Goal: Information Seeking & Learning: Understand process/instructions

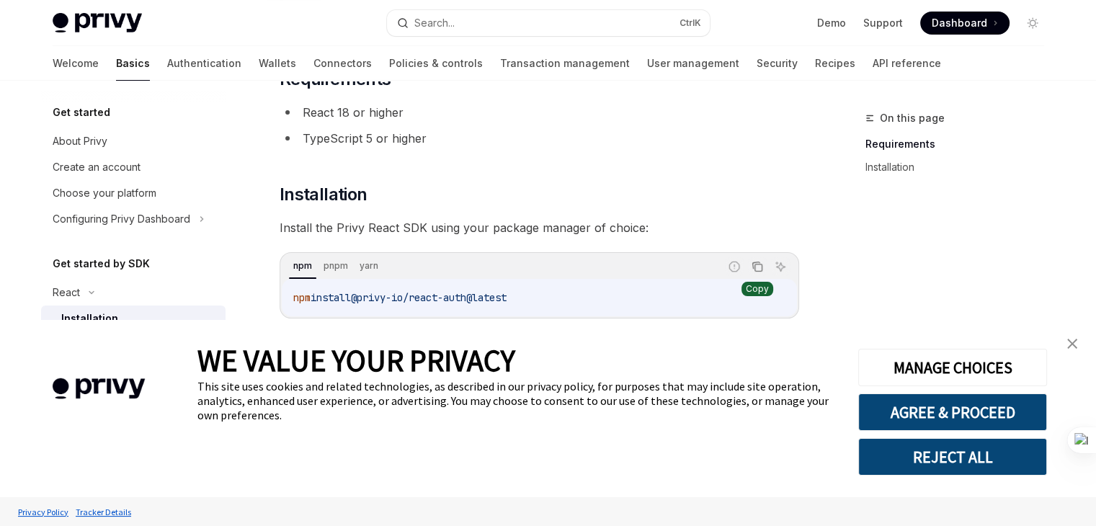
click at [752, 259] on button "Copy the contents from the code block" at bounding box center [757, 266] width 19 height 19
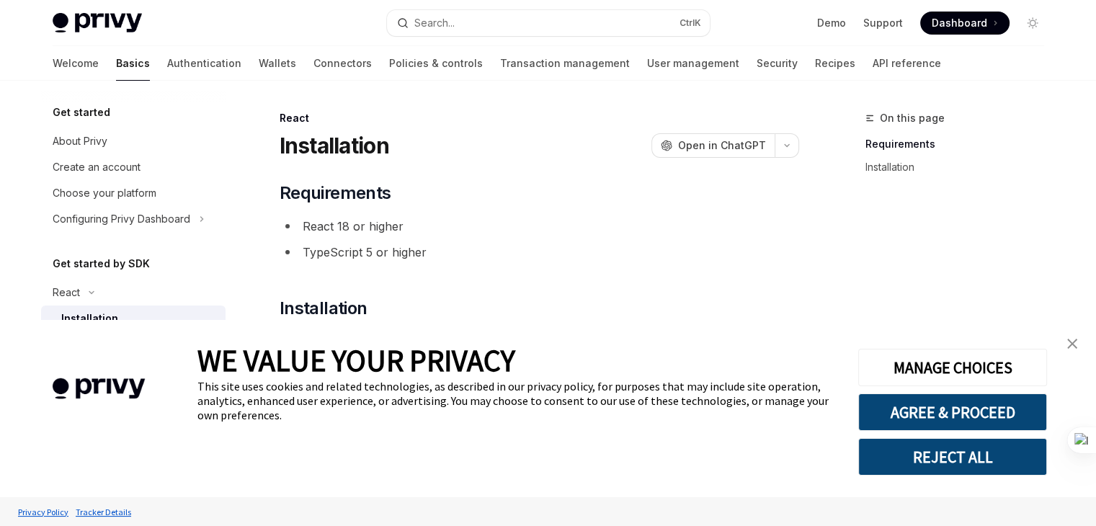
scroll to position [200, 0]
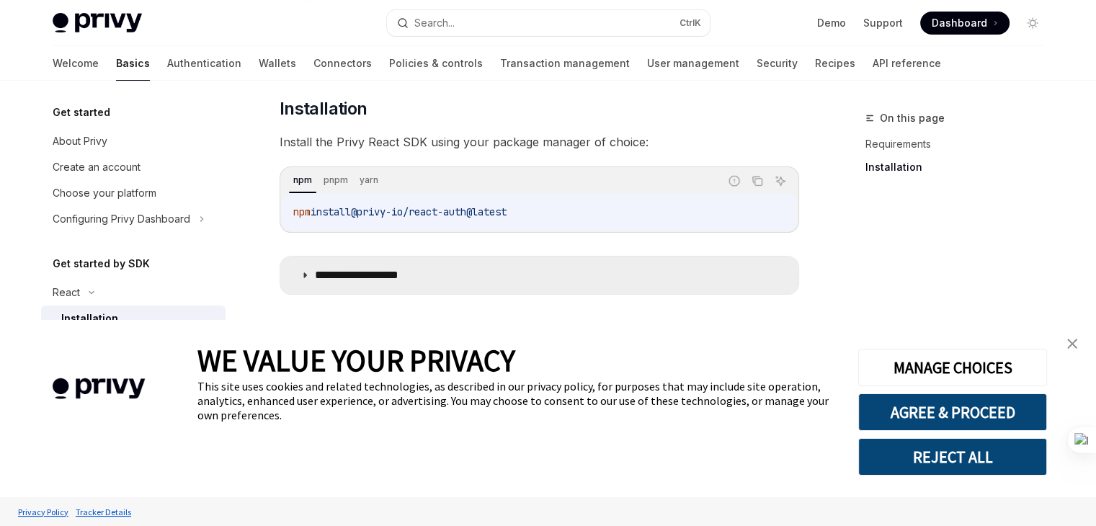
click at [422, 268] on p "**********" at bounding box center [374, 275] width 119 height 14
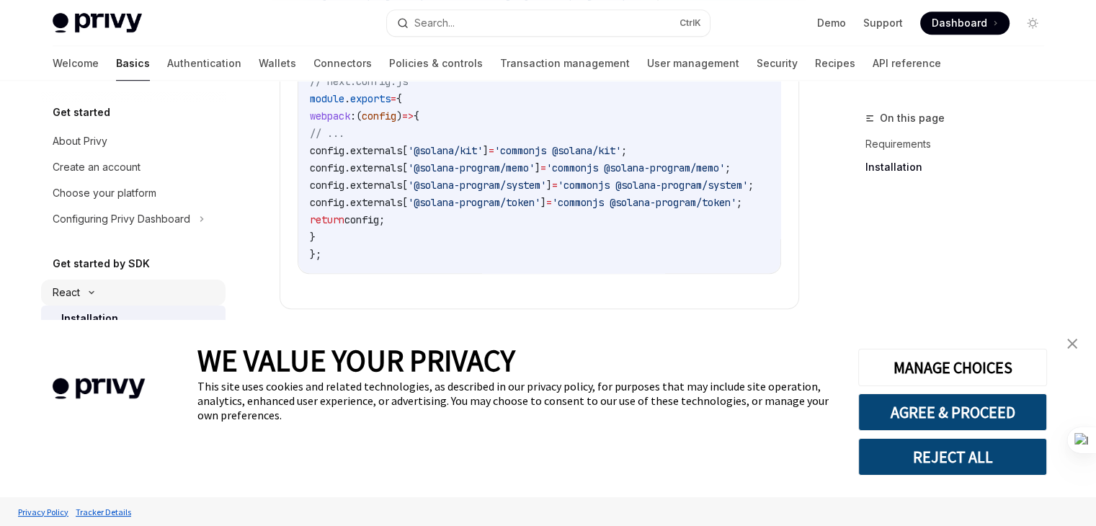
scroll to position [182, 0]
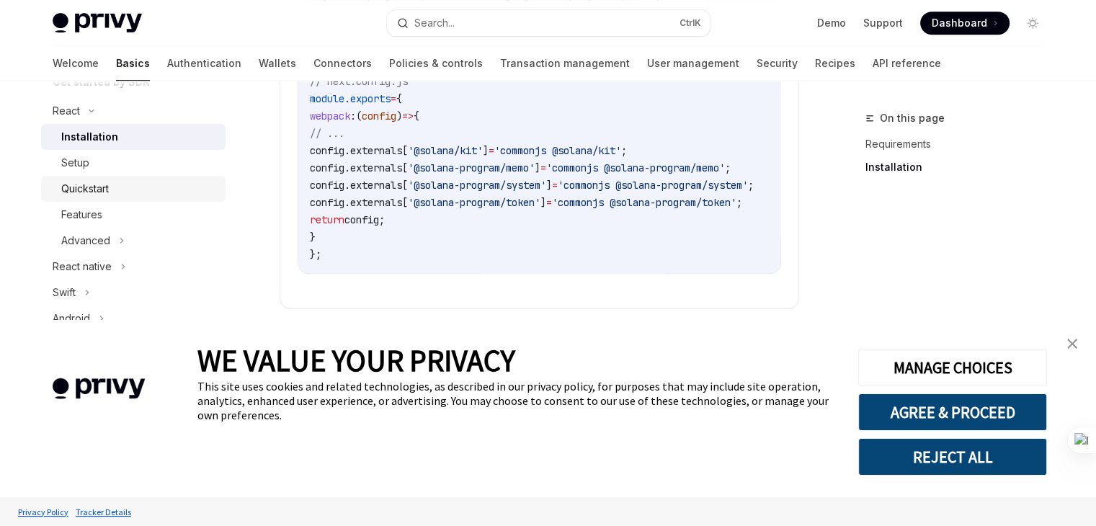
click at [107, 184] on div "Quickstart" at bounding box center [85, 188] width 48 height 17
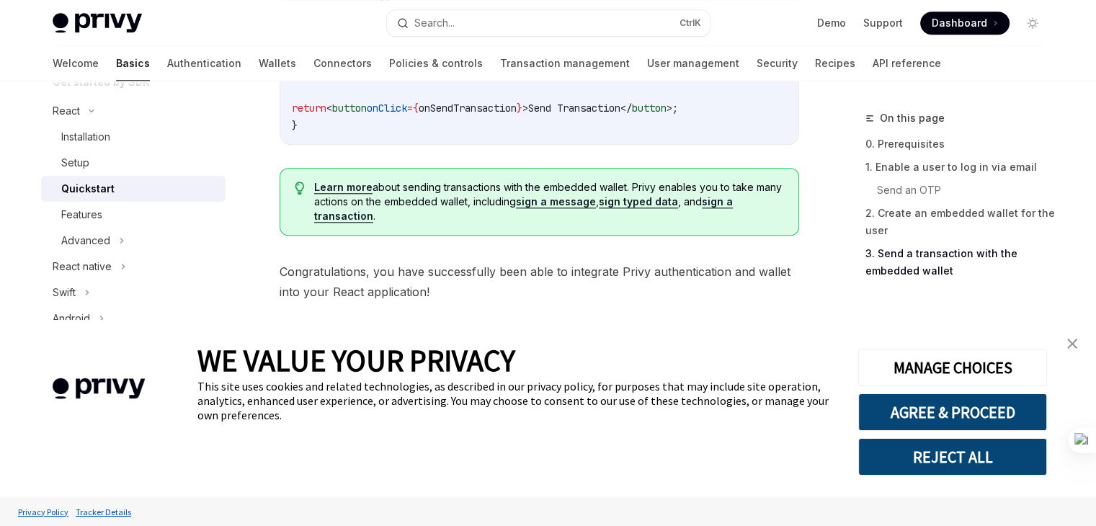
scroll to position [1585, 0]
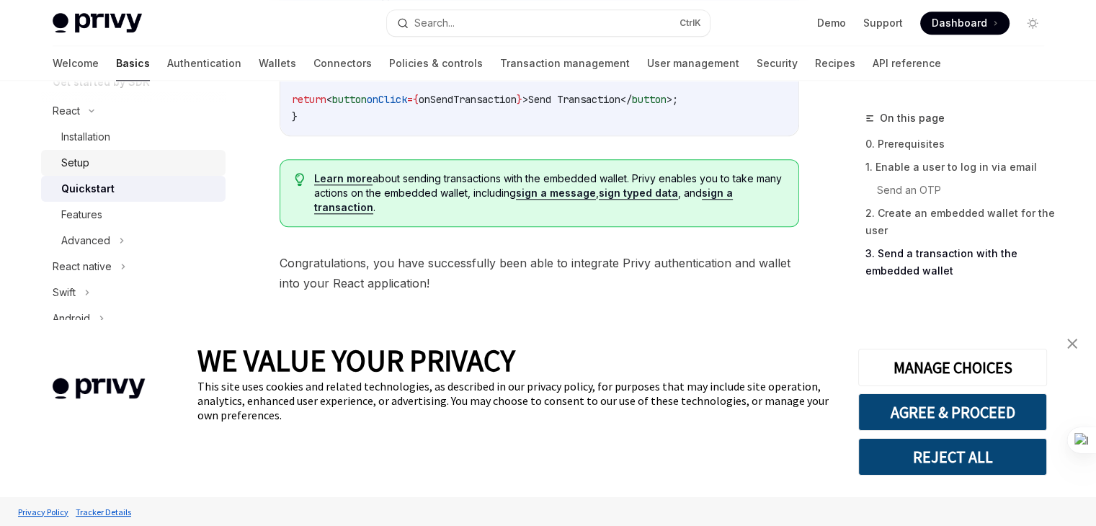
click at [99, 165] on div "Setup" at bounding box center [139, 162] width 156 height 17
type textarea "*"
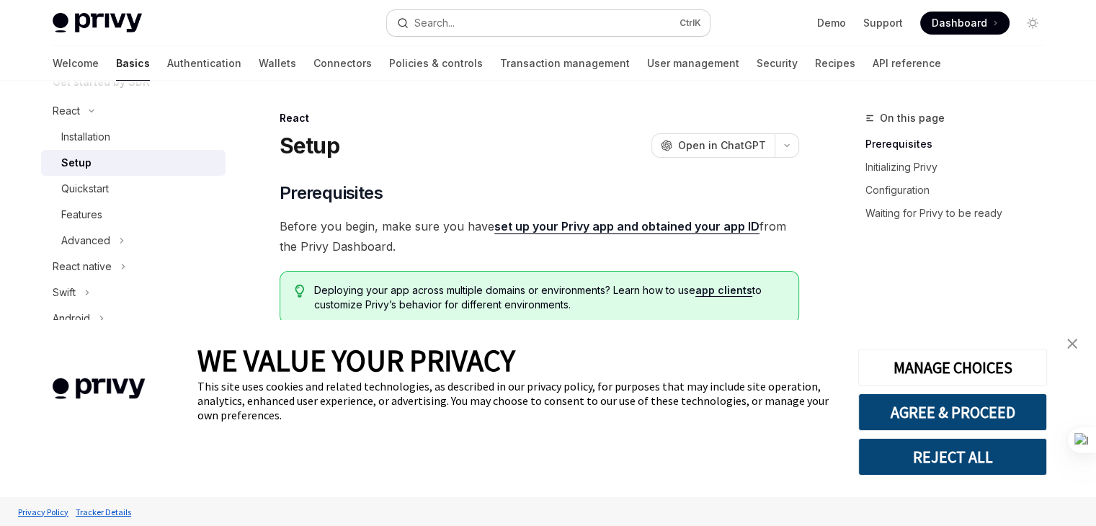
click at [467, 30] on button "Search... Ctrl K" at bounding box center [548, 23] width 323 height 26
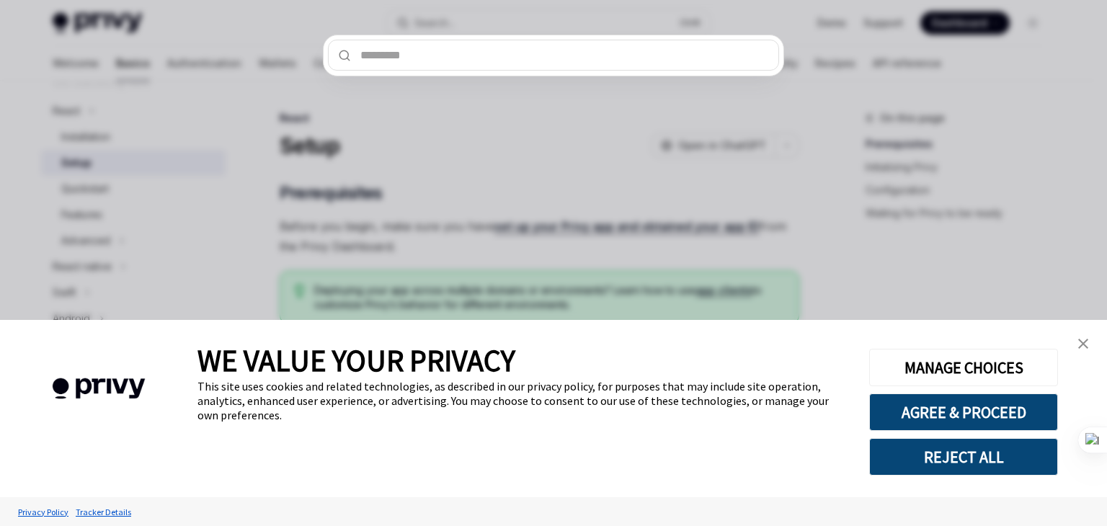
click at [450, 28] on div at bounding box center [553, 263] width 1107 height 526
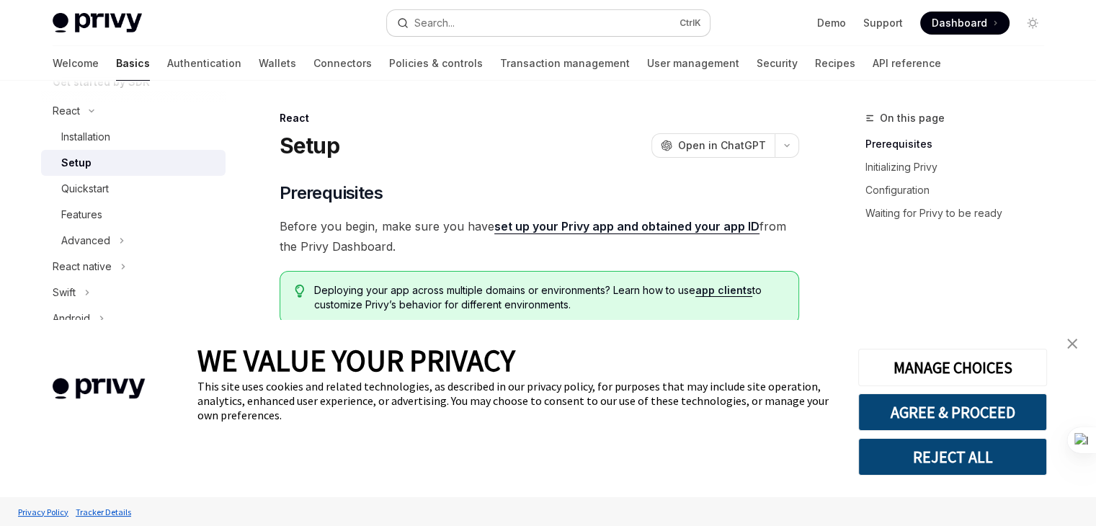
click at [453, 12] on button "Search... Ctrl K" at bounding box center [548, 23] width 323 height 26
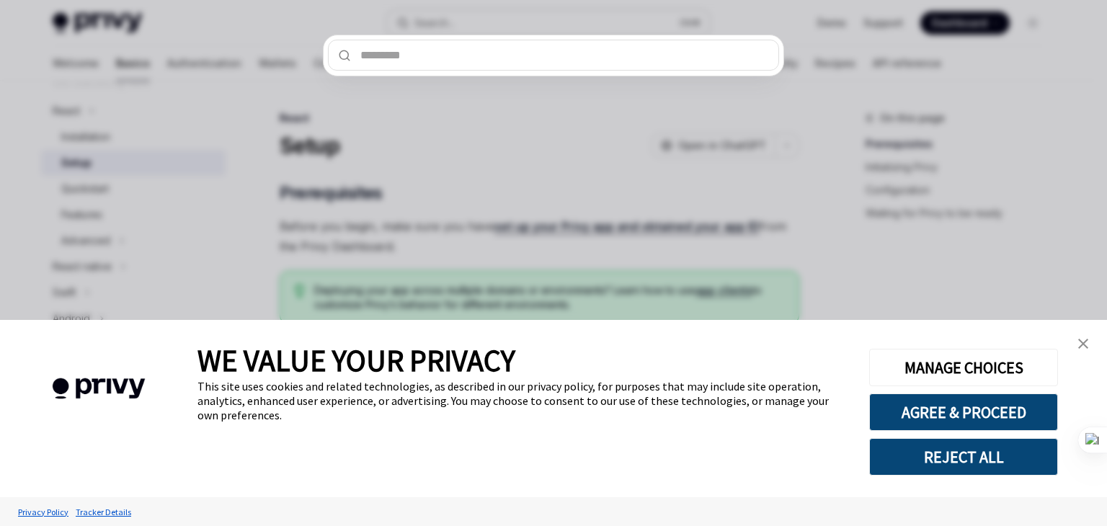
click at [453, 12] on div at bounding box center [553, 263] width 1107 height 526
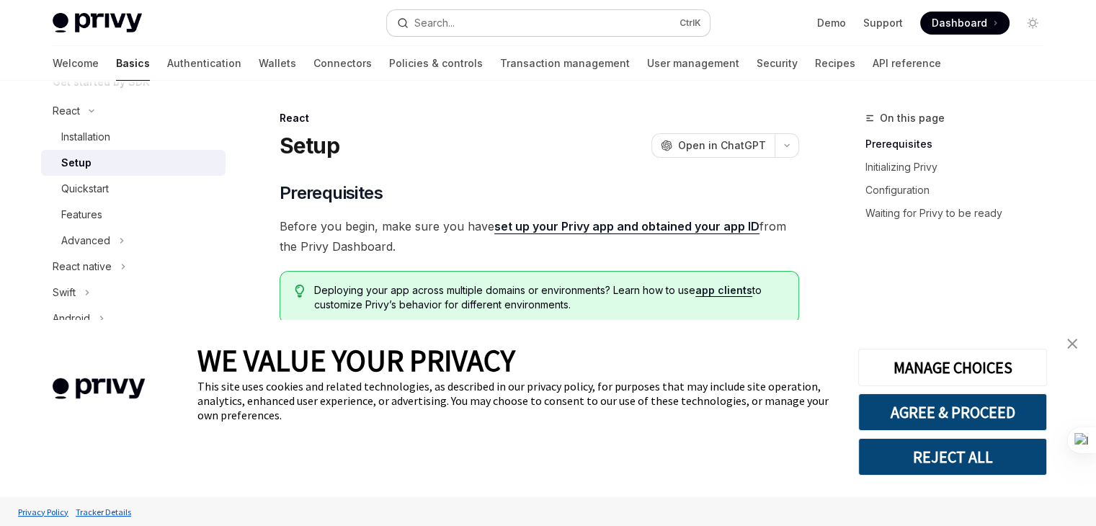
click at [453, 19] on div "Search..." at bounding box center [434, 22] width 40 height 17
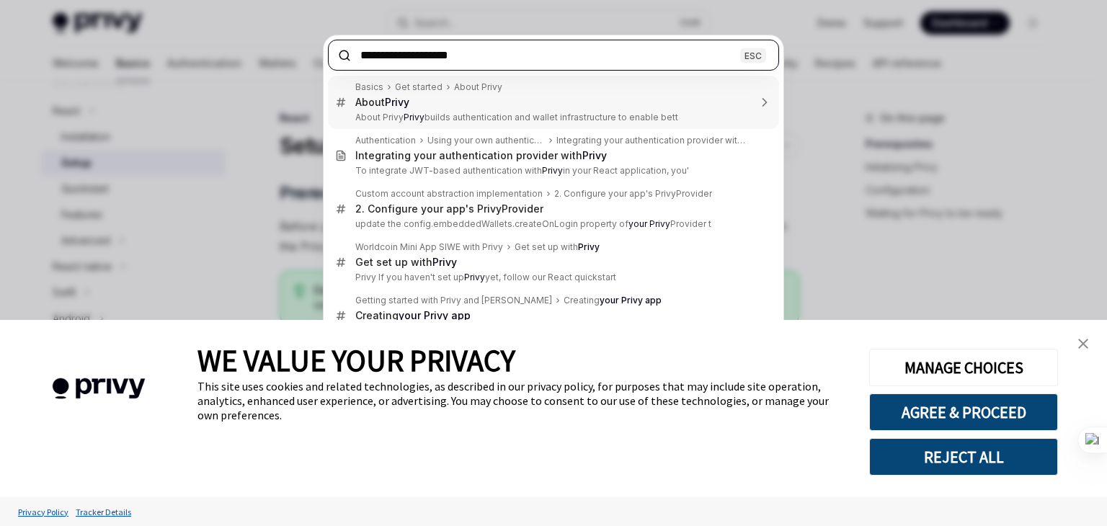
type input "**********"
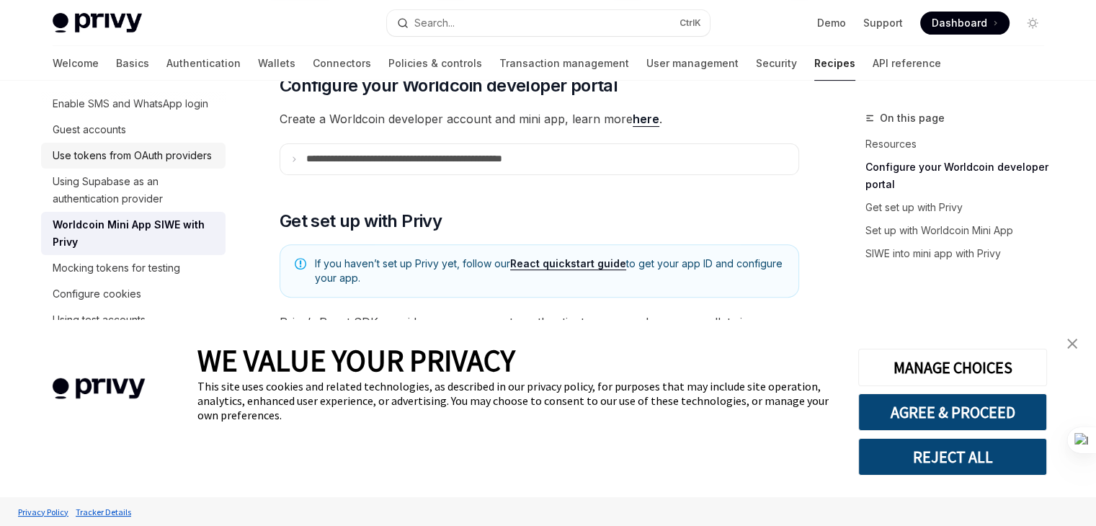
scroll to position [86, 0]
drag, startPoint x: 421, startPoint y: 114, endPoint x: 117, endPoint y: 213, distance: 320.0
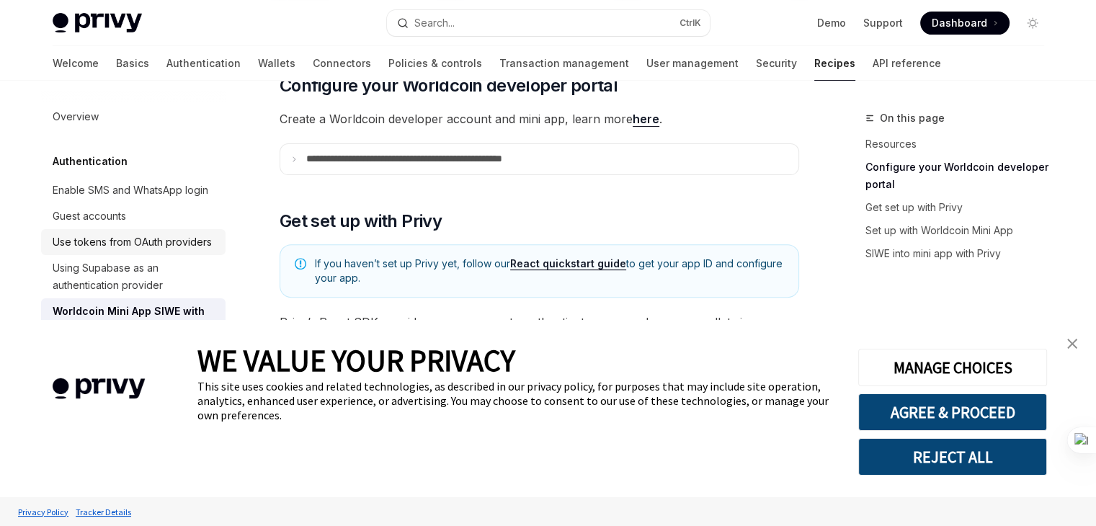
scroll to position [0, 0]
click at [120, 190] on div "Enable SMS and WhatsApp login" at bounding box center [131, 190] width 156 height 17
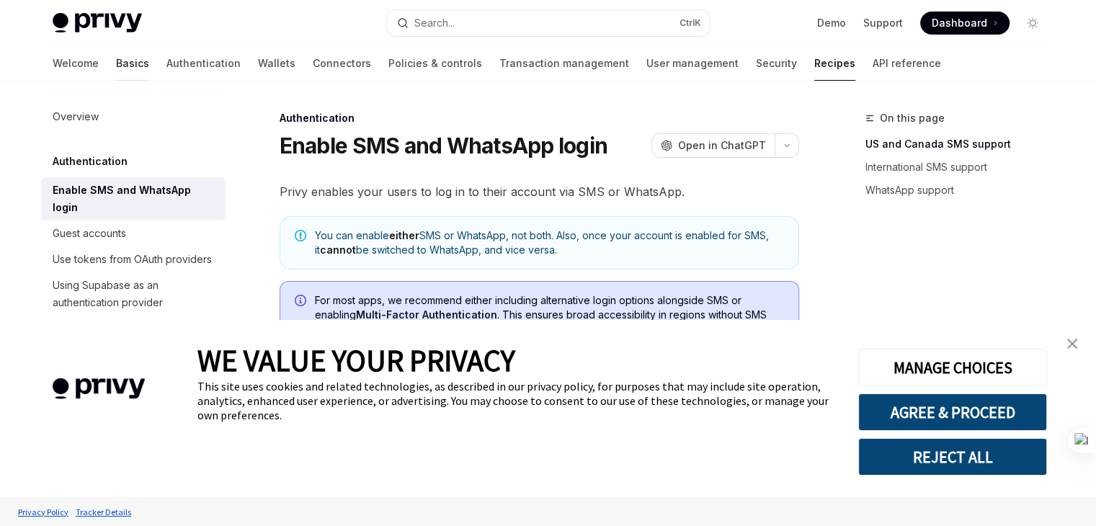
click at [116, 61] on link "Basics" at bounding box center [132, 63] width 33 height 35
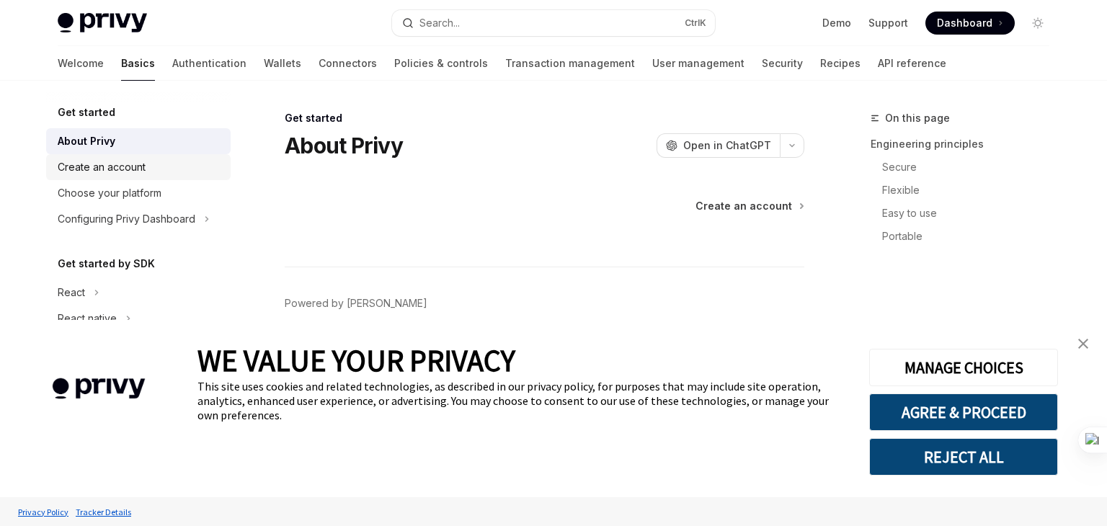
click at [127, 161] on div "Create an account" at bounding box center [102, 167] width 88 height 17
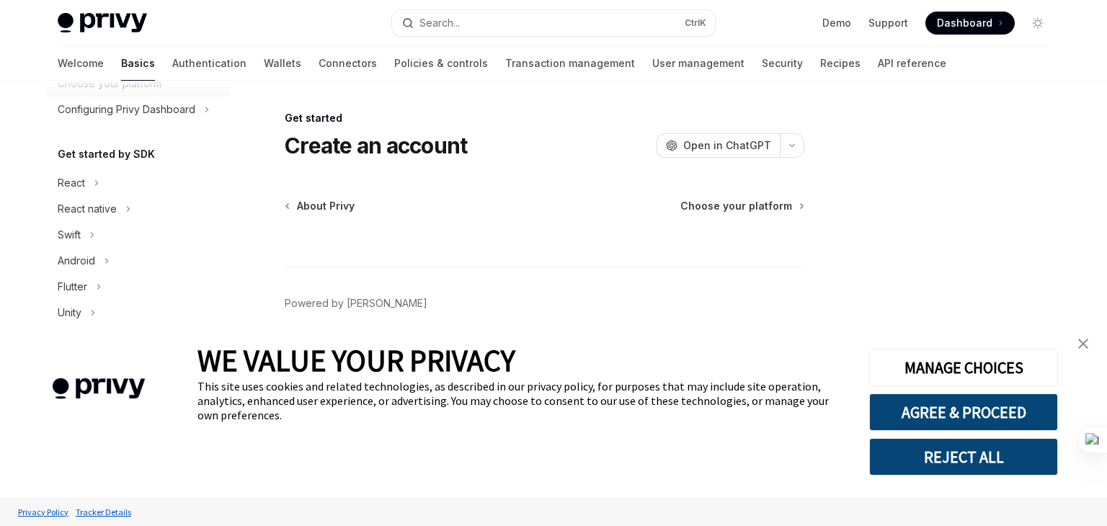
scroll to position [110, 0]
click at [103, 184] on div "React" at bounding box center [138, 183] width 184 height 26
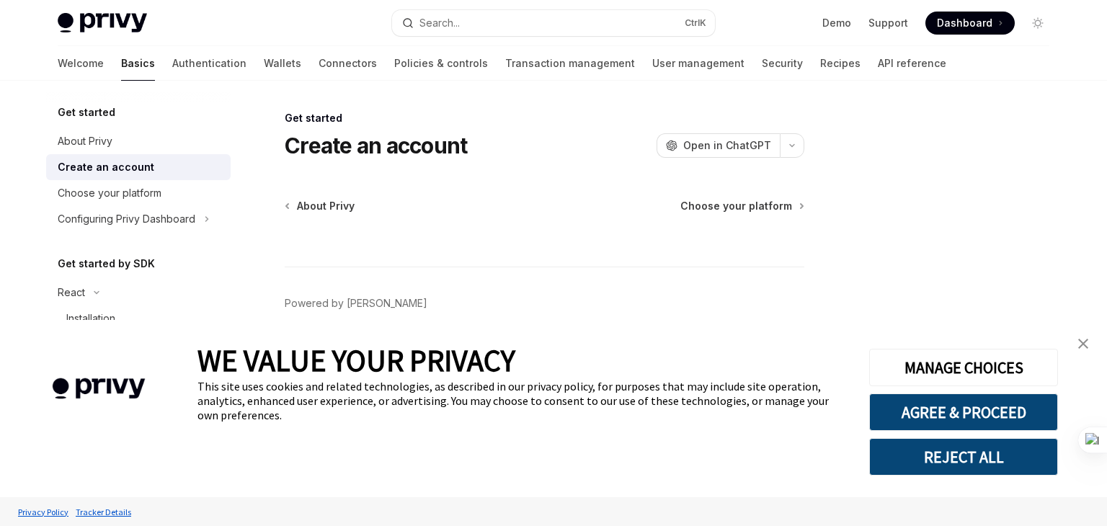
click at [109, 112] on h5 "Get started" at bounding box center [87, 112] width 58 height 17
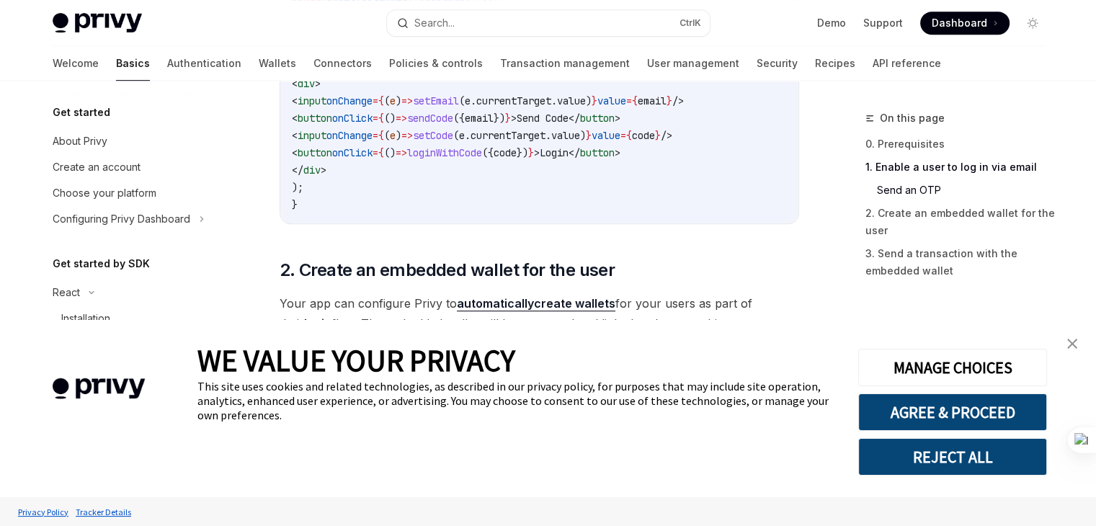
scroll to position [0, 6]
type textarea "*"
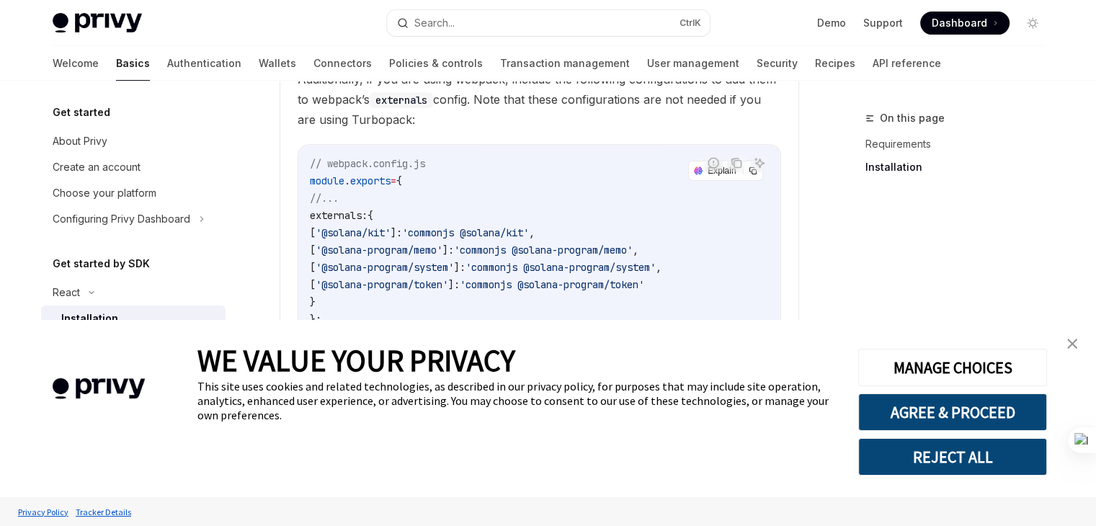
scroll to position [870, 0]
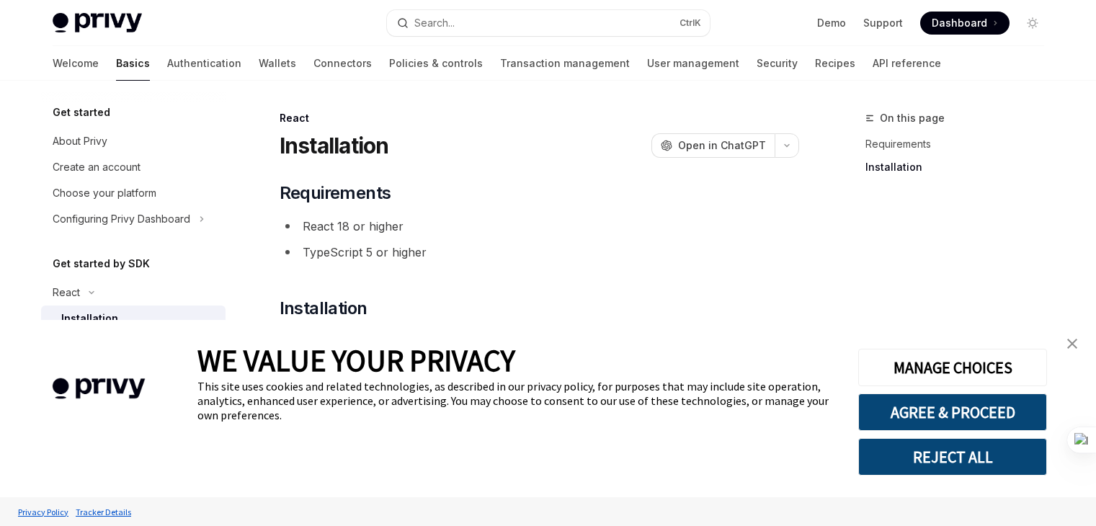
scroll to position [200, 0]
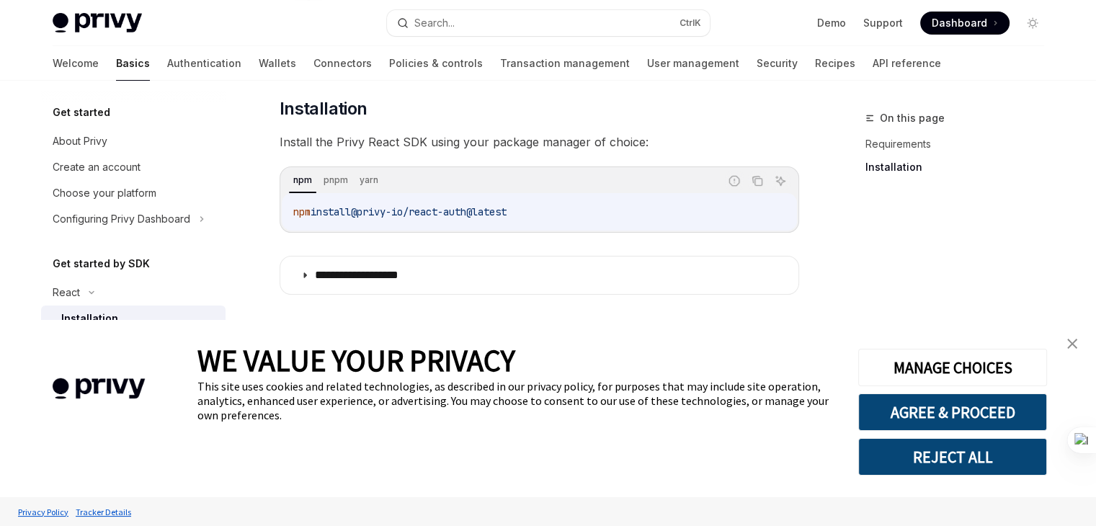
click at [1074, 343] on img "close banner" at bounding box center [1072, 344] width 10 height 10
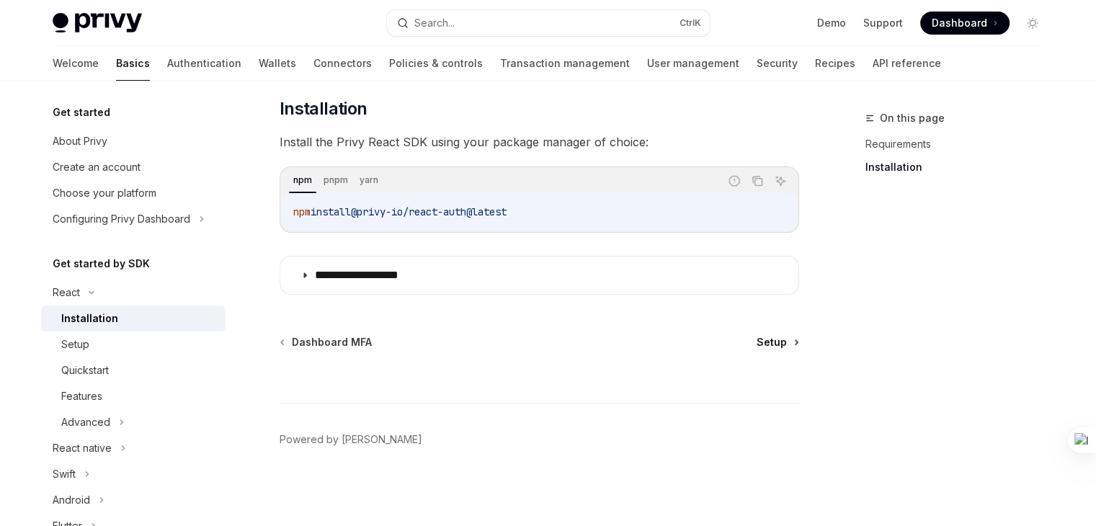
click at [767, 344] on span "Setup" at bounding box center [772, 342] width 30 height 14
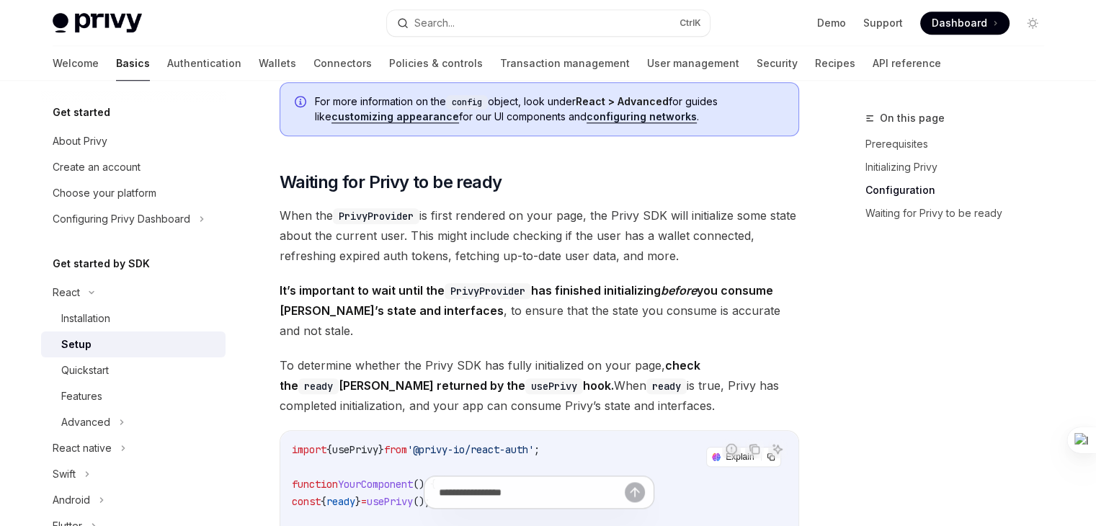
scroll to position [1291, 0]
click at [666, 357] on strong "check the ready Boolean returned by the usePrivy hook." at bounding box center [490, 374] width 421 height 35
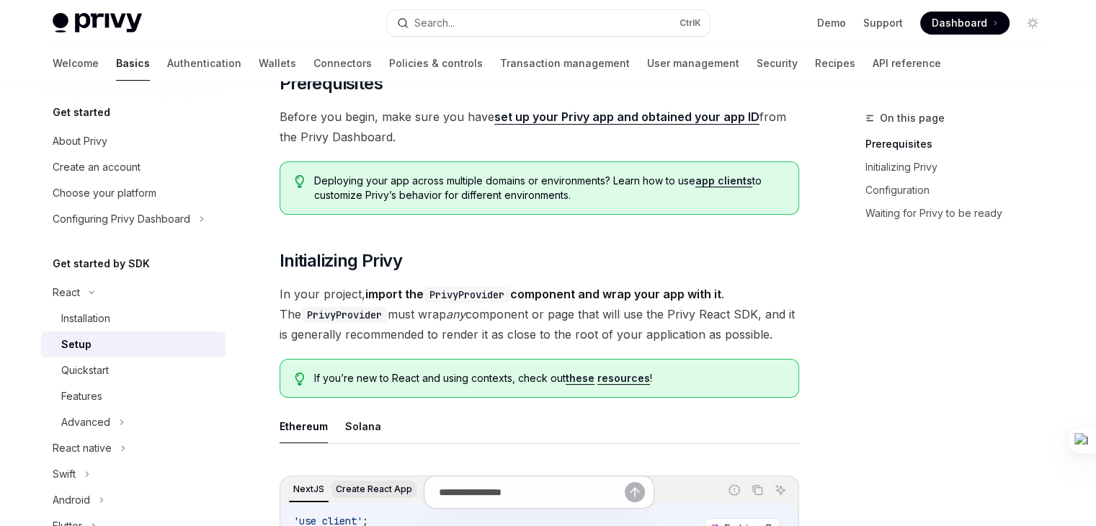
scroll to position [0, 0]
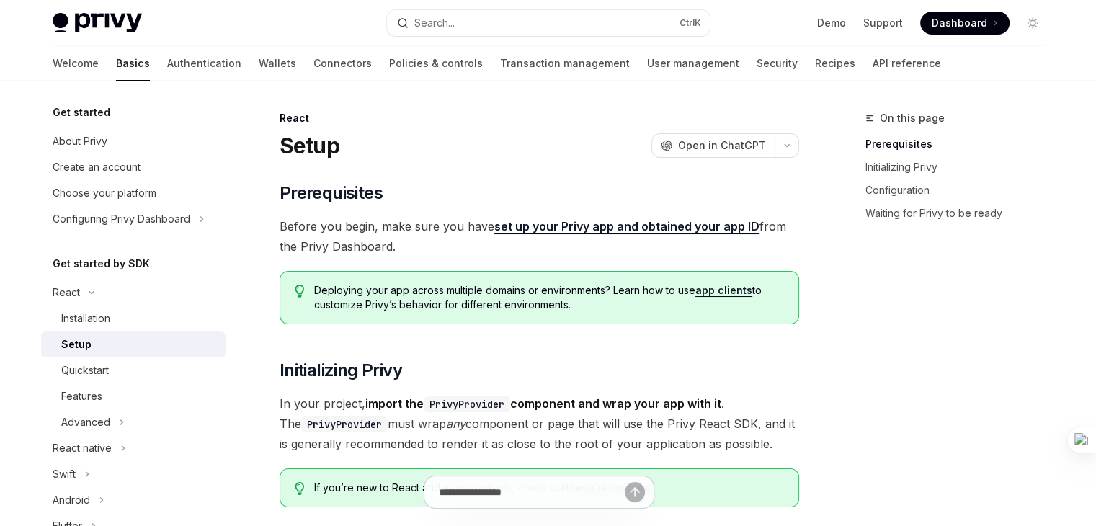
click at [566, 225] on link "set up your Privy app and obtained your app ID" at bounding box center [626, 226] width 265 height 15
type textarea "*"
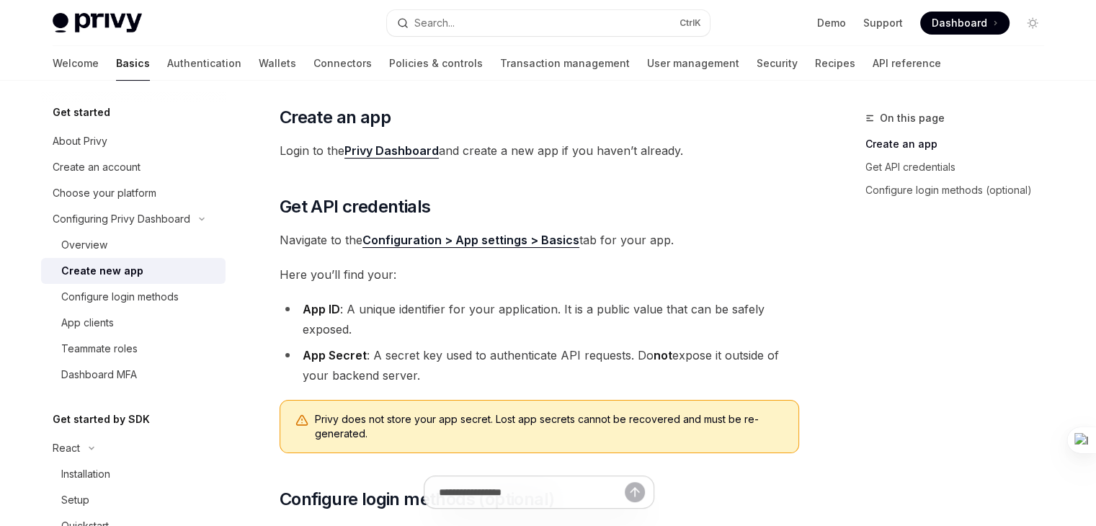
scroll to position [223, 0]
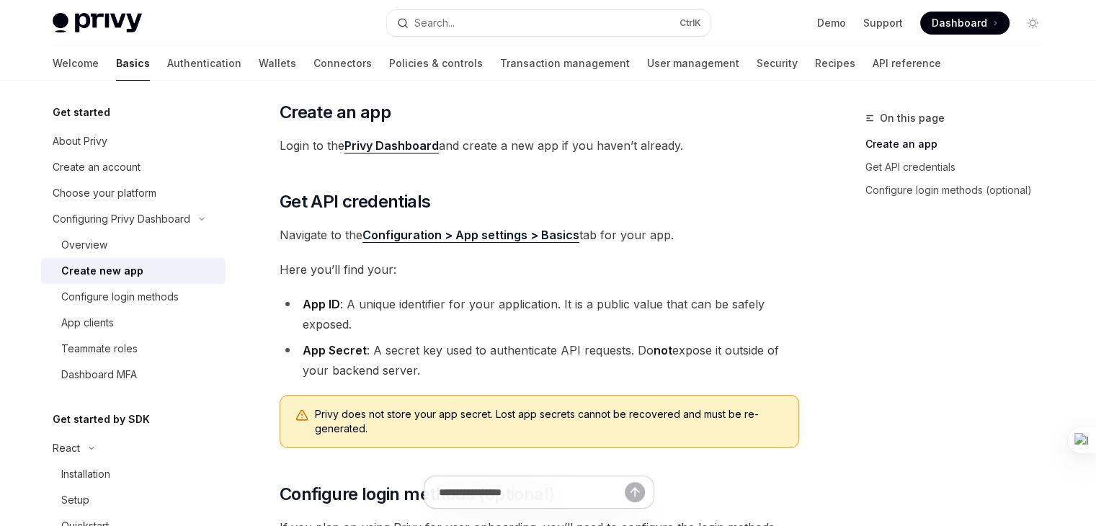
click at [398, 149] on link "Privy Dashboard" at bounding box center [391, 145] width 94 height 15
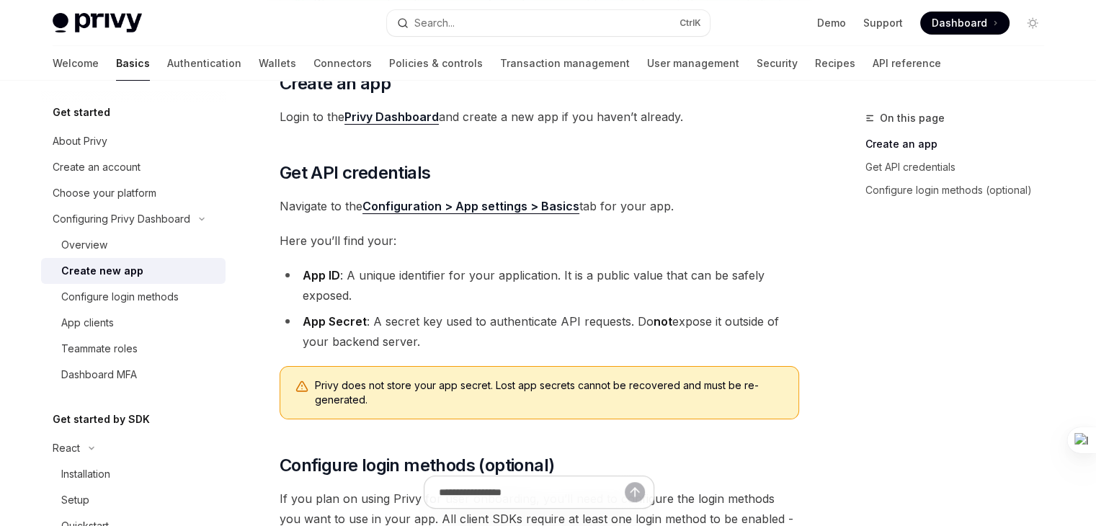
scroll to position [251, 0]
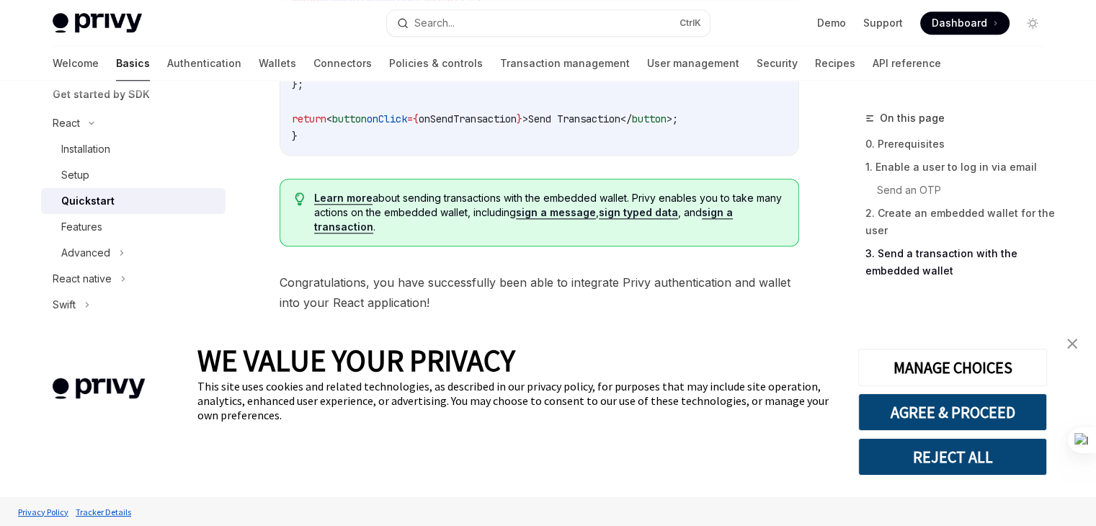
scroll to position [1585, 0]
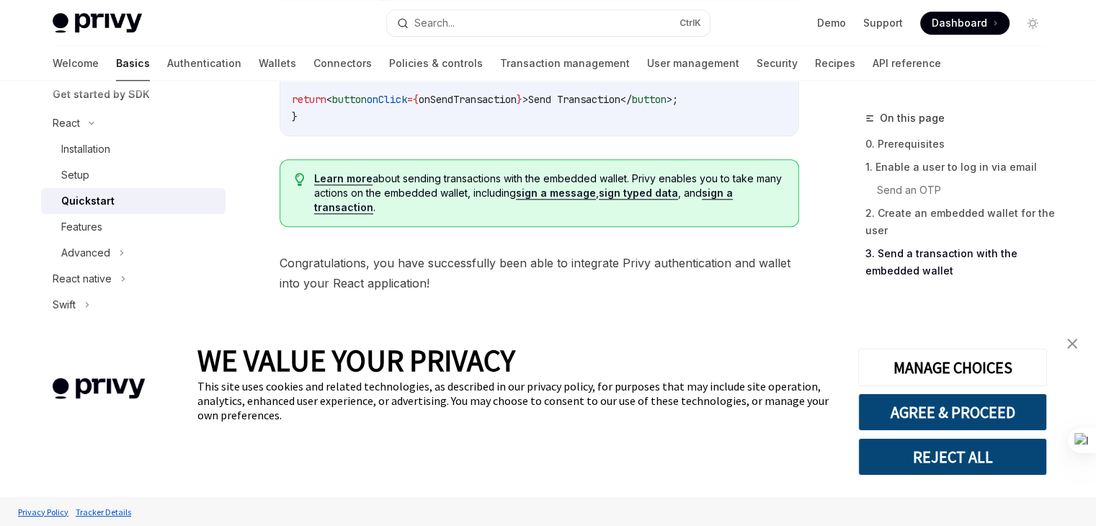
click at [115, 212] on link "Quickstart" at bounding box center [133, 201] width 184 height 26
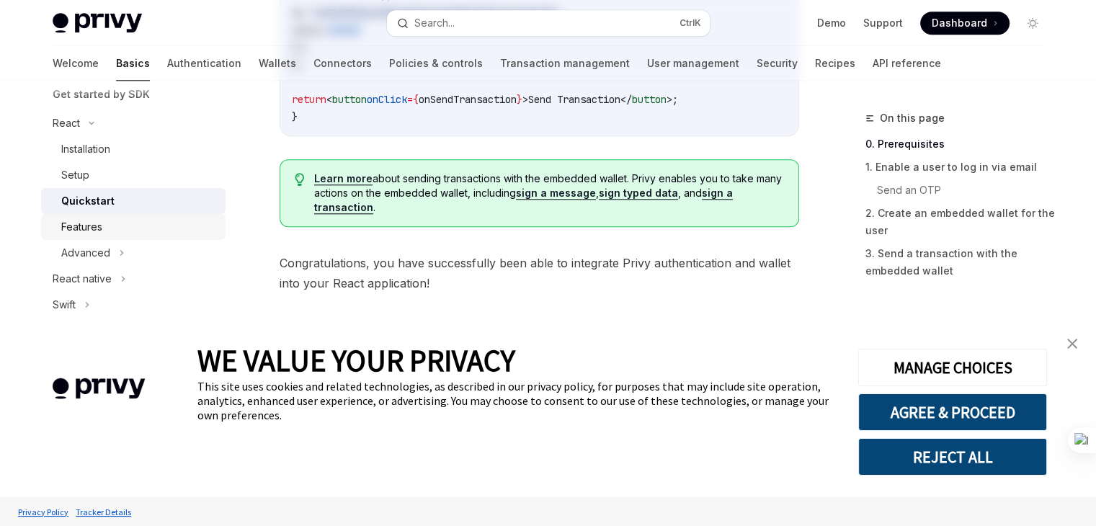
click at [112, 221] on div "Features" at bounding box center [139, 226] width 156 height 17
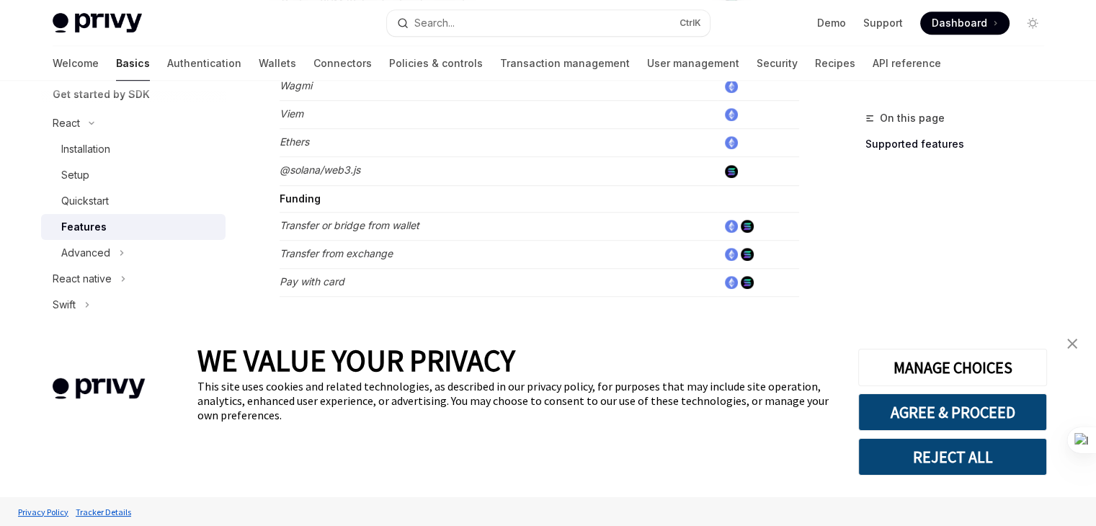
scroll to position [1023, 0]
click at [121, 246] on icon at bounding box center [122, 252] width 6 height 17
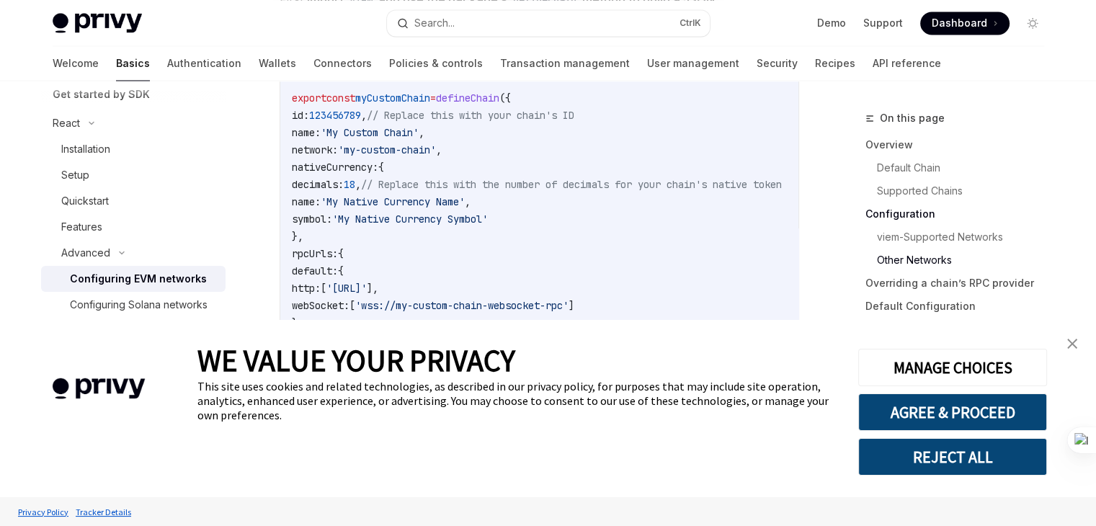
scroll to position [2597, 0]
click at [1079, 348] on link "close banner" at bounding box center [1072, 343] width 29 height 29
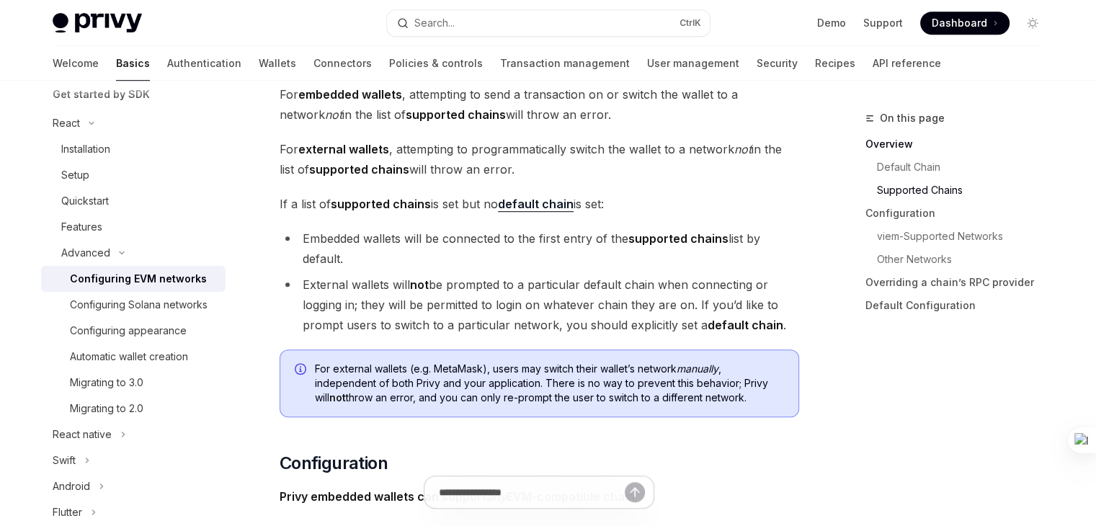
scroll to position [997, 0]
click at [868, 118] on icon at bounding box center [867, 118] width 3 height 0
click at [891, 117] on span "On this page" at bounding box center [912, 118] width 65 height 17
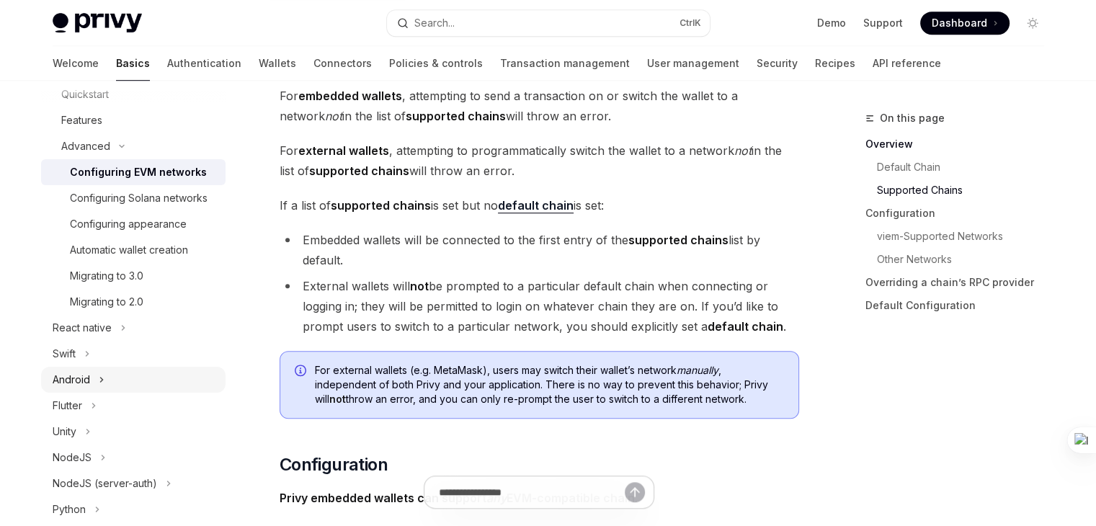
scroll to position [308, 0]
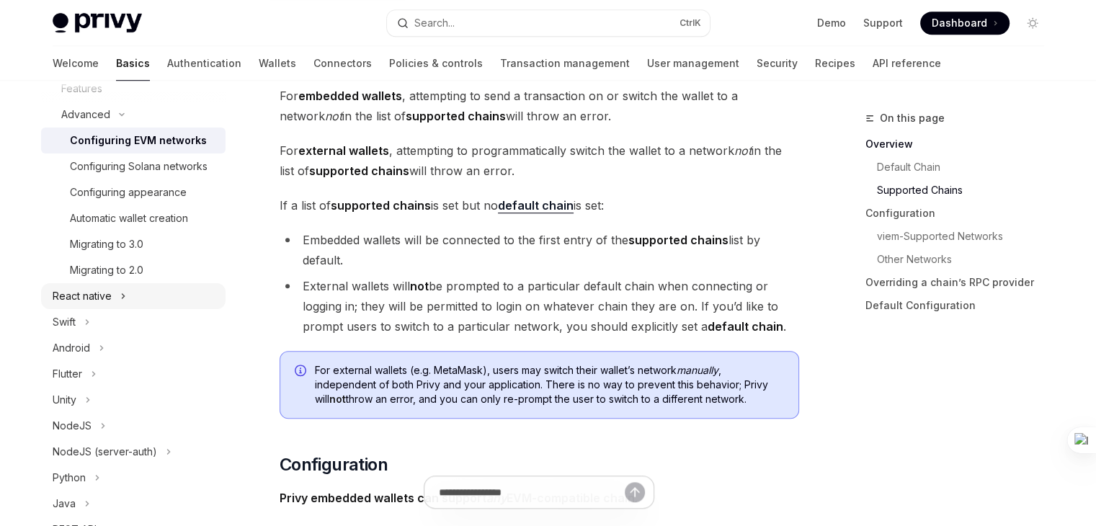
click at [76, 305] on div "React native" at bounding box center [82, 296] width 59 height 17
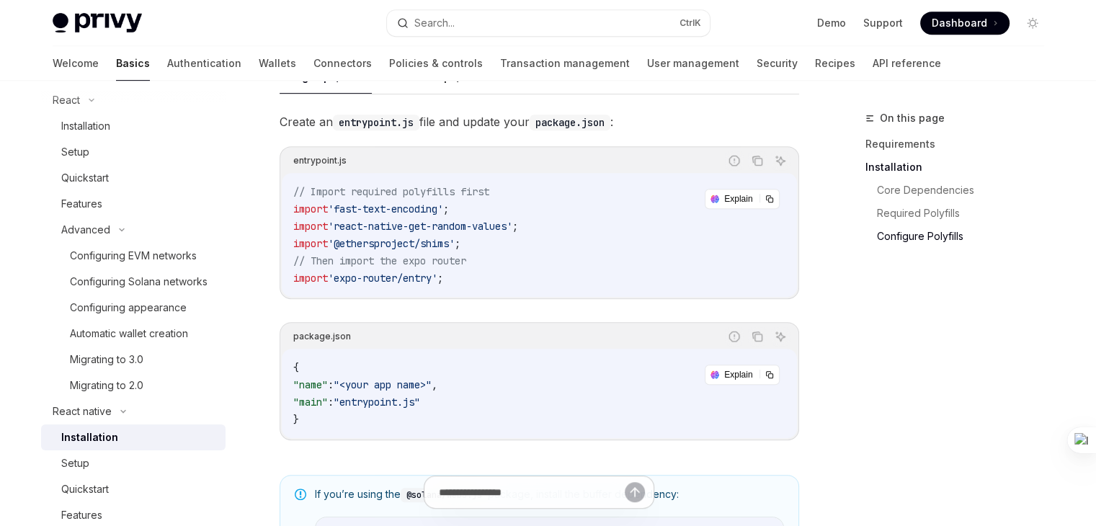
scroll to position [192, 0]
click at [95, 213] on div "Features" at bounding box center [81, 204] width 41 height 17
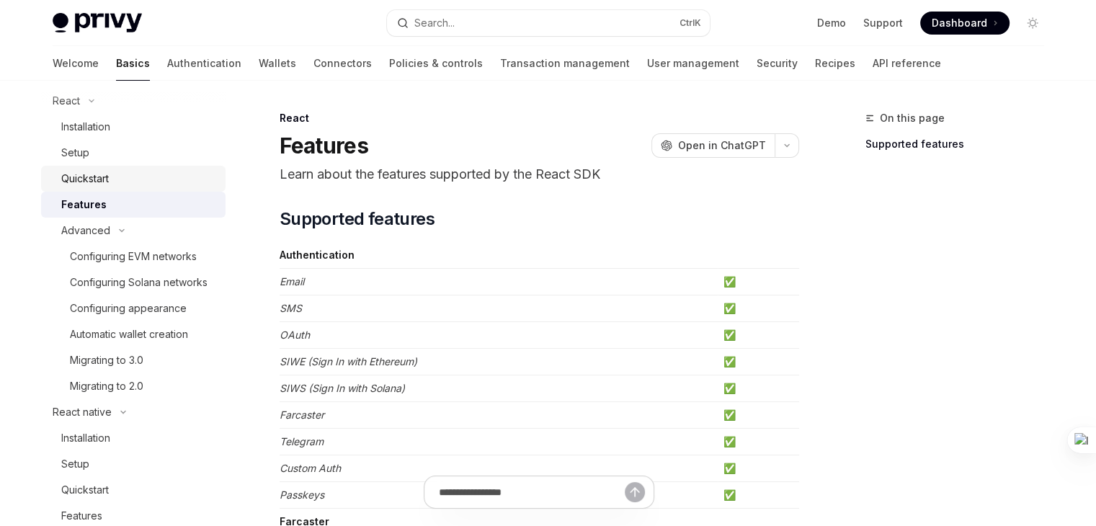
click at [117, 176] on div "Quickstart" at bounding box center [139, 178] width 156 height 17
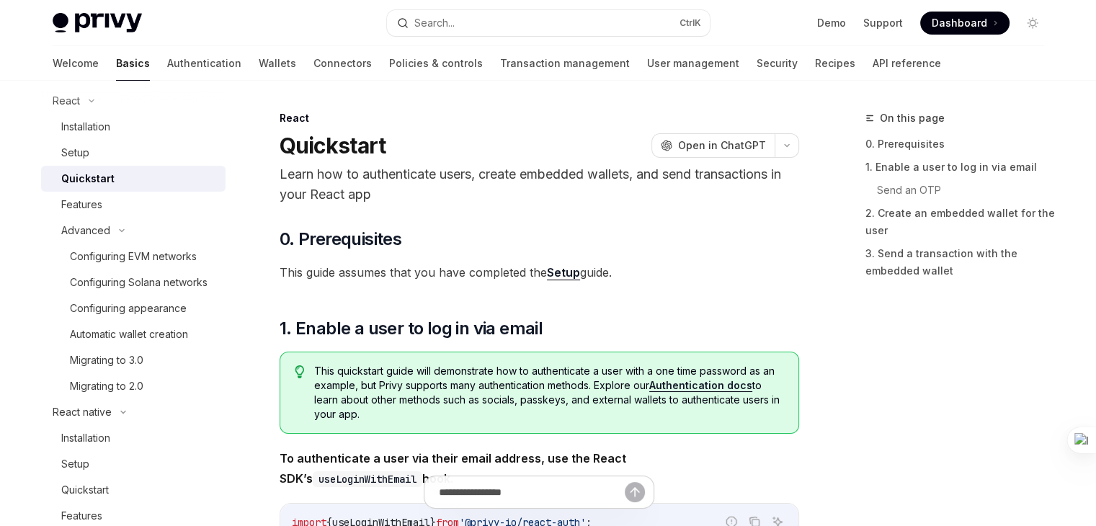
type textarea "*"
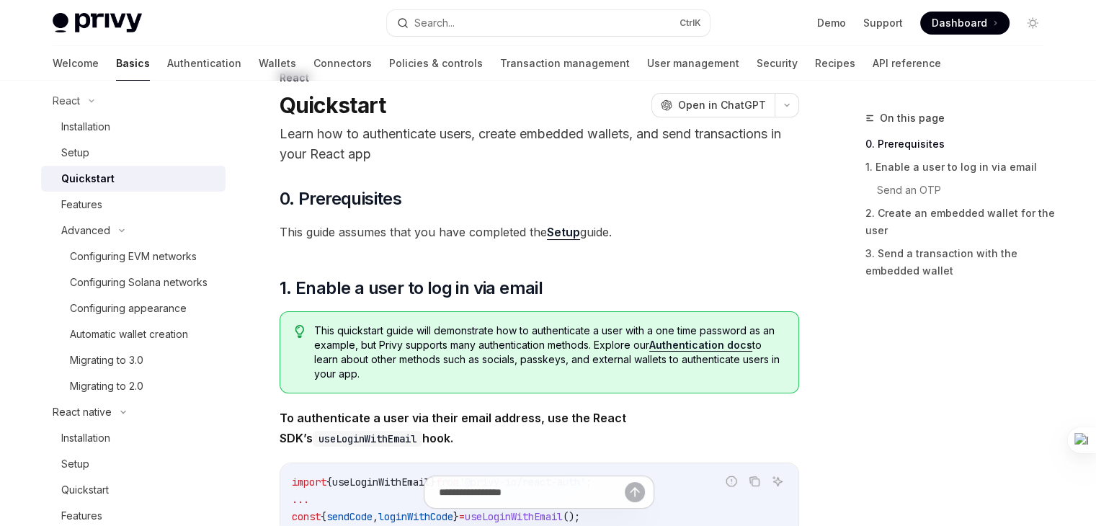
scroll to position [33, 0]
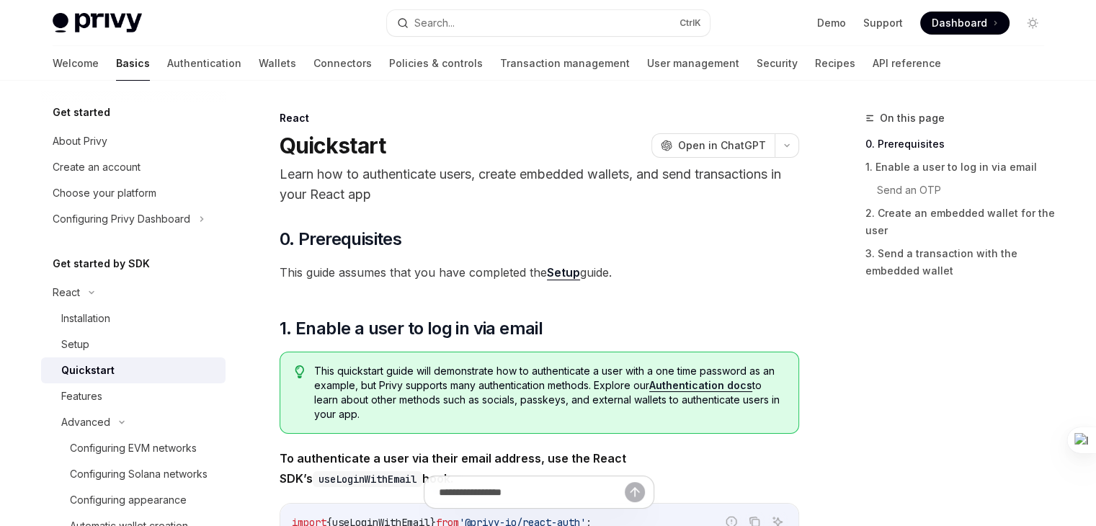
scroll to position [192, 0]
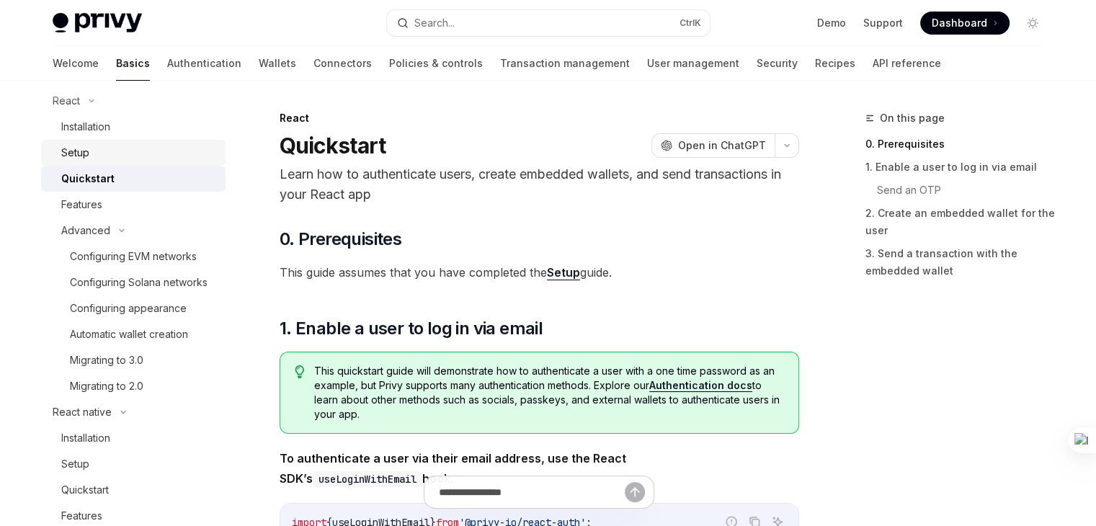
click at [86, 146] on div "Setup" at bounding box center [75, 152] width 28 height 17
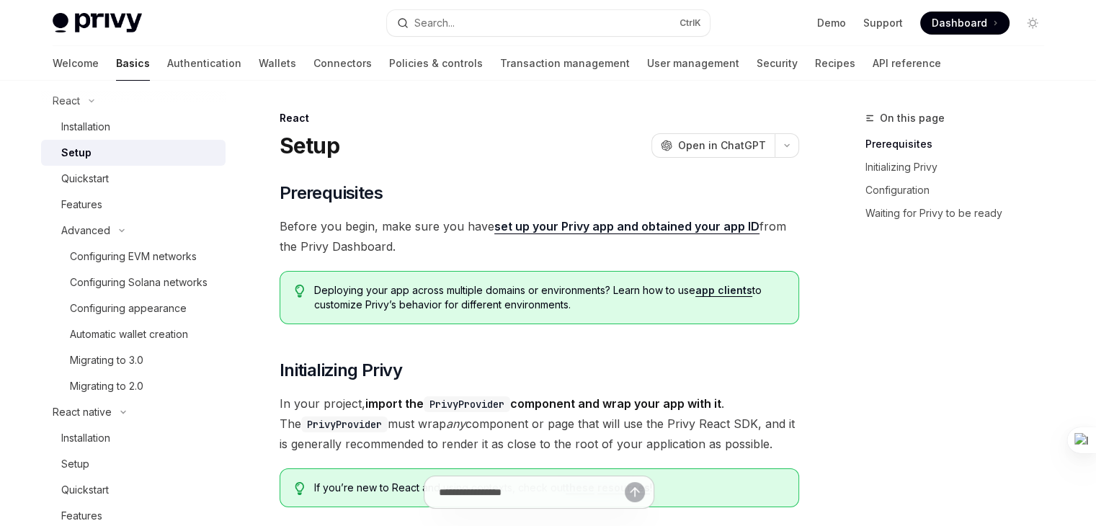
type textarea "*"
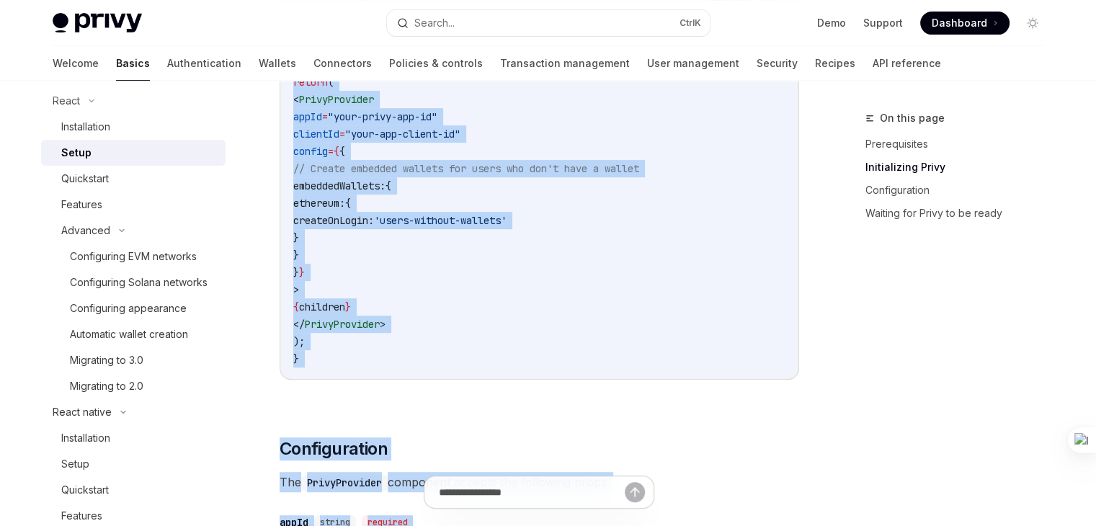
scroll to position [661, 0]
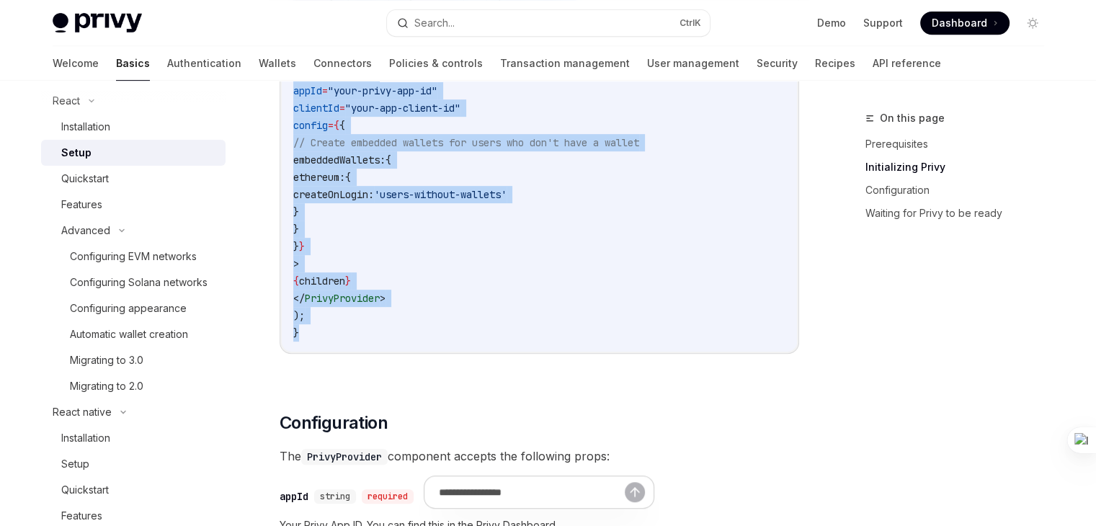
drag, startPoint x: 291, startPoint y: 156, endPoint x: 337, endPoint y: 334, distance: 183.9
click at [337, 334] on div "'use client' ; import { PrivyProvider } from '@privy-io/react-auth' ; export de…" at bounding box center [539, 151] width 515 height 401
click at [337, 334] on code "'use client' ; import { PrivyProvider } from '@privy-io/react-auth' ; export de…" at bounding box center [539, 151] width 492 height 380
drag, startPoint x: 337, startPoint y: 334, endPoint x: 307, endPoint y: 84, distance: 251.2
click at [307, 84] on code "'use client' ; import { PrivyProvider } from '@privy-io/react-auth' ; export de…" at bounding box center [539, 151] width 492 height 380
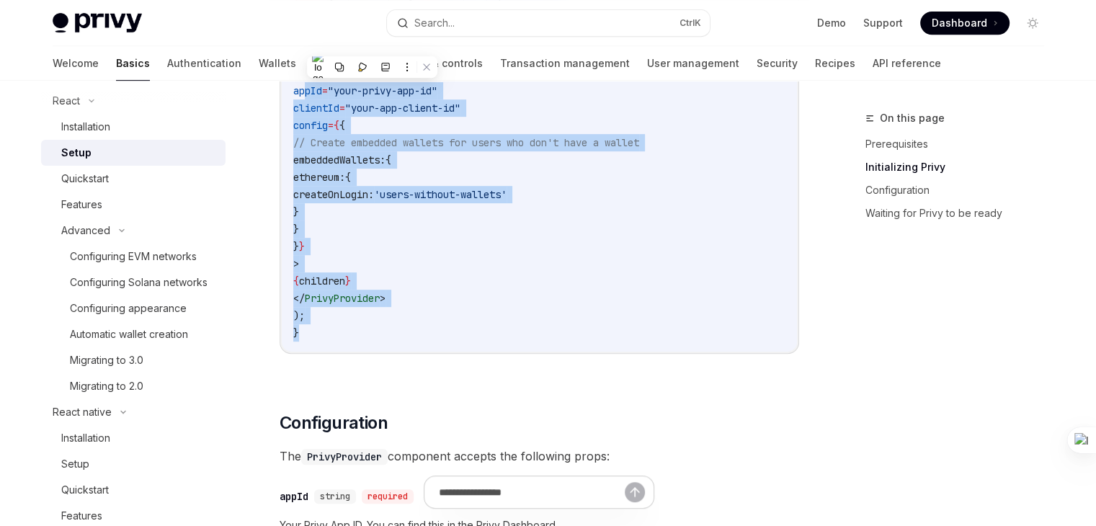
click at [327, 329] on code "'use client' ; import { PrivyProvider } from '@privy-io/react-auth' ; export de…" at bounding box center [539, 151] width 492 height 380
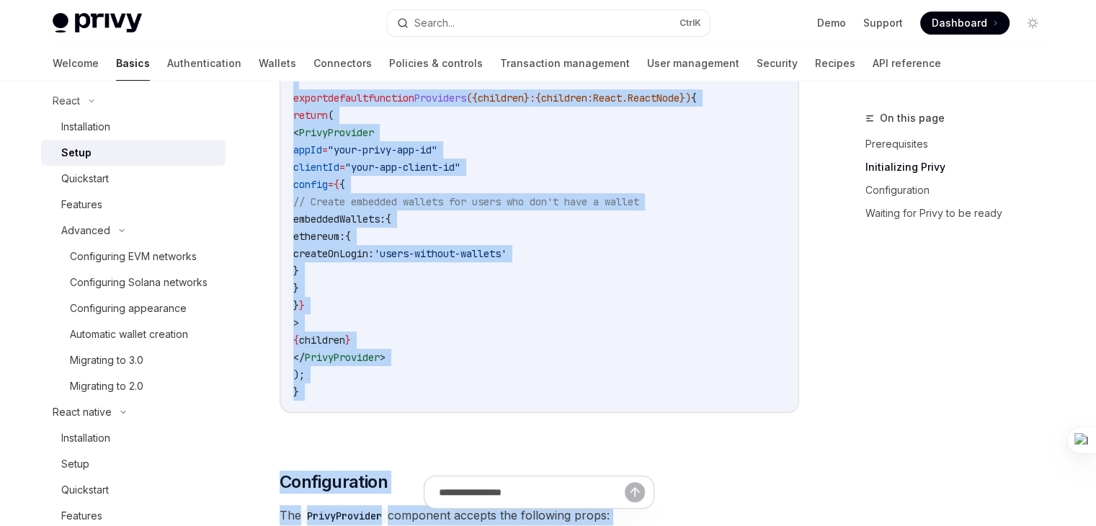
scroll to position [801, 0]
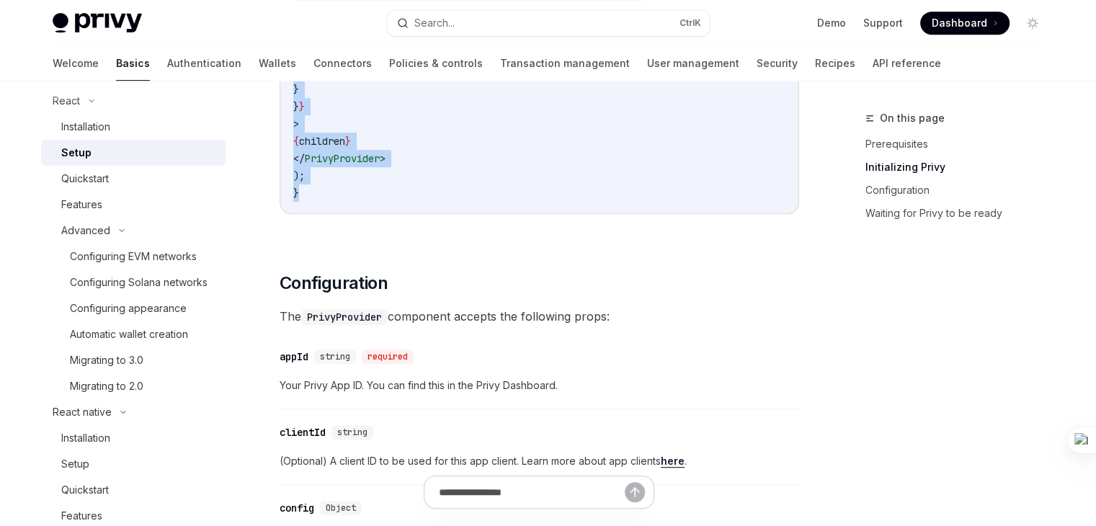
copy code "import { PrivyProvider } from '@privy-io/react-auth' ; export default function …"
drag, startPoint x: 288, startPoint y: 166, endPoint x: 329, endPoint y: 197, distance: 51.3
click at [329, 197] on div "'use client' ; import { PrivyProvider } from '@privy-io/react-auth' ; export de…" at bounding box center [539, 11] width 515 height 401
click at [298, 218] on icon at bounding box center [295, 219] width 9 height 9
click at [455, 255] on div "​ Prerequisites Before you begin, make sure you have set up your Privy app and …" at bounding box center [540, 433] width 520 height 2105
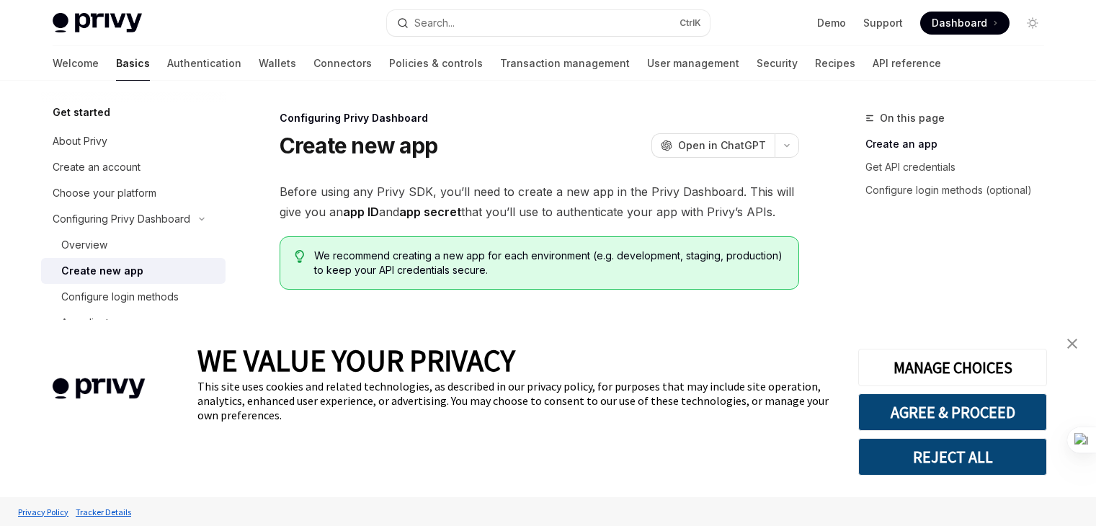
type textarea "*"
